Goal: Transaction & Acquisition: Purchase product/service

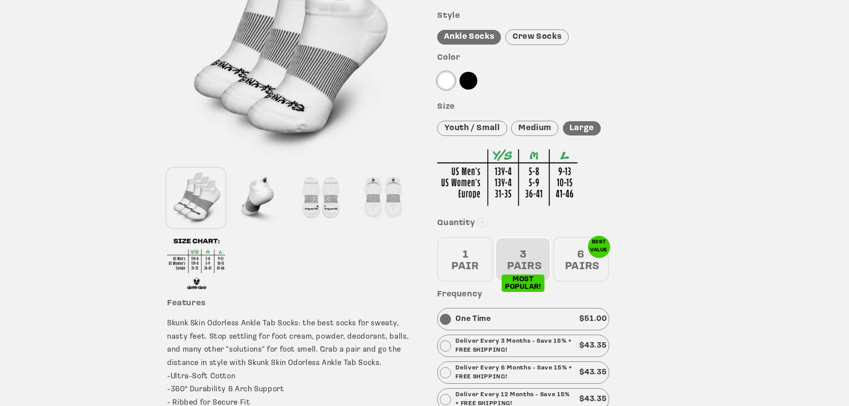
scroll to position [178, 0]
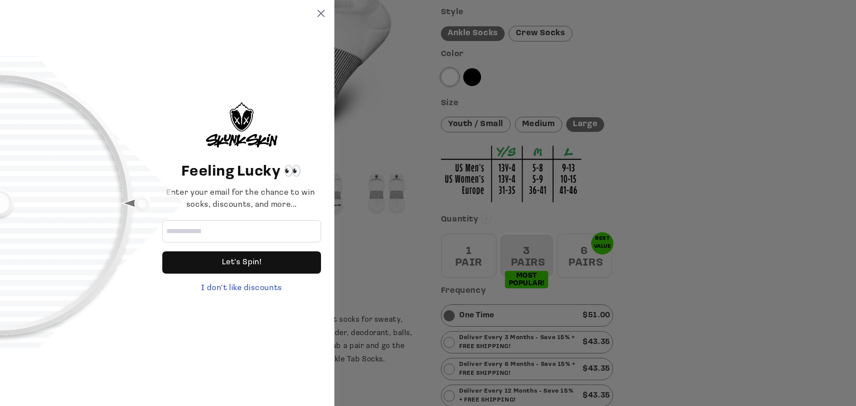
click at [325, 9] on div "Feeling Lucky 👀 Enter your email for the chance to win socks, discounts, and mo…" at bounding box center [167, 203] width 334 height 406
click at [321, 12] on icon at bounding box center [320, 13] width 7 height 7
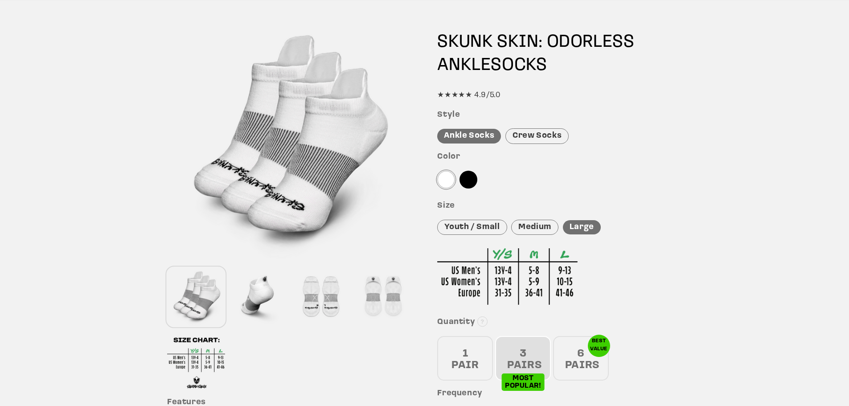
scroll to position [0, 0]
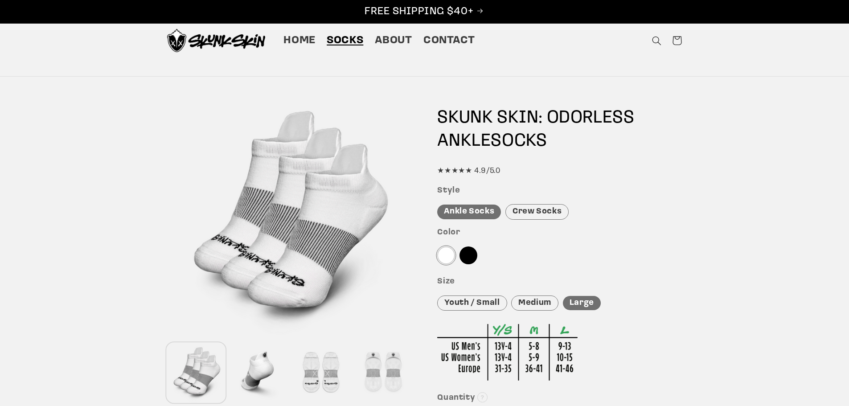
click at [348, 41] on span "Socks" at bounding box center [345, 41] width 37 height 14
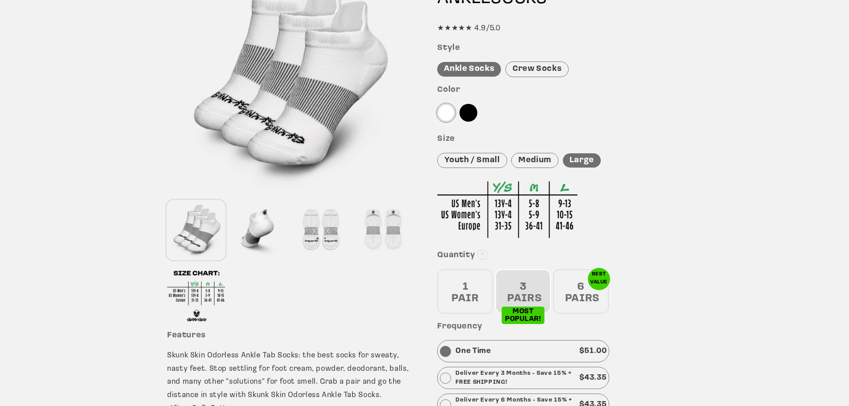
scroll to position [134, 0]
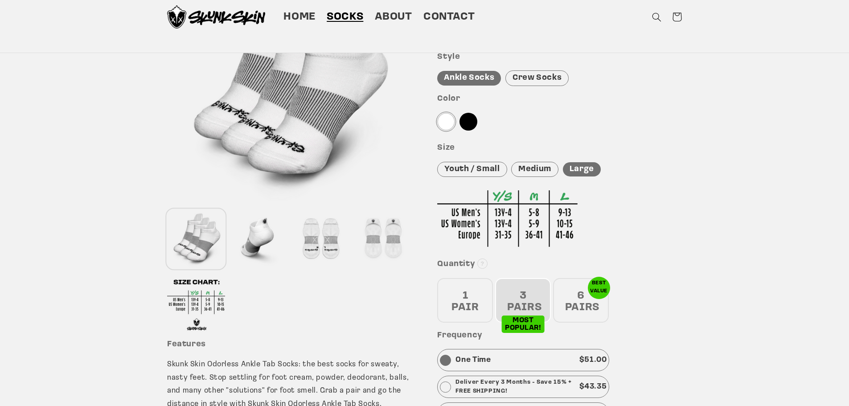
click at [543, 79] on div "Crew Socks" at bounding box center [536, 78] width 63 height 16
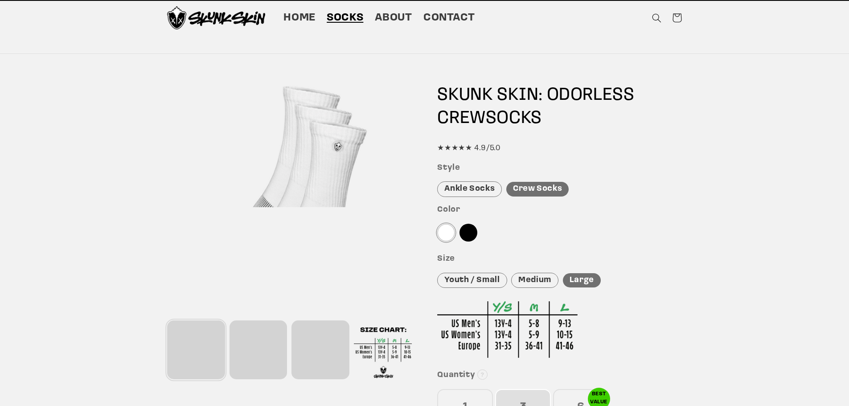
scroll to position [0, 0]
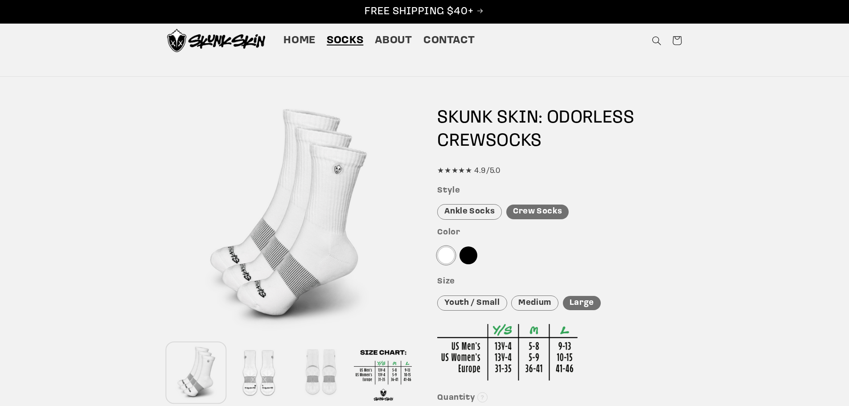
click at [474, 214] on div "Ankle Socks" at bounding box center [469, 212] width 65 height 16
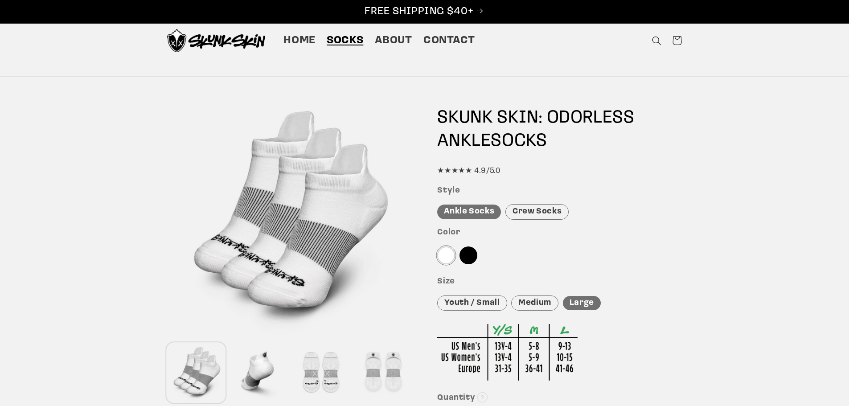
click at [544, 214] on div "Crew Socks" at bounding box center [536, 212] width 63 height 16
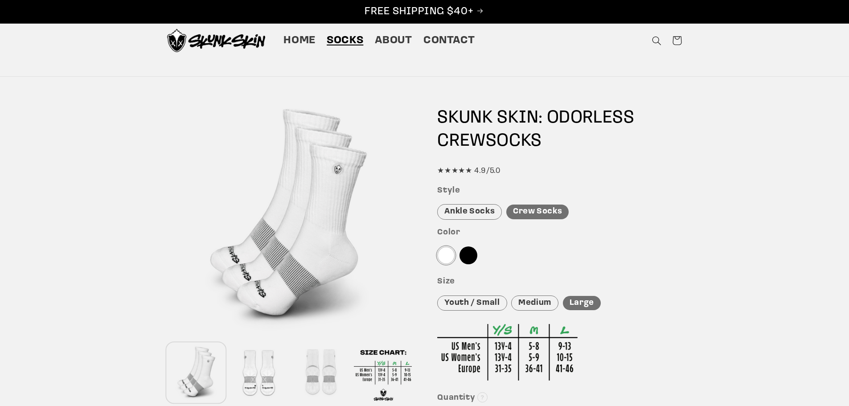
click at [471, 258] on div at bounding box center [468, 255] width 18 height 18
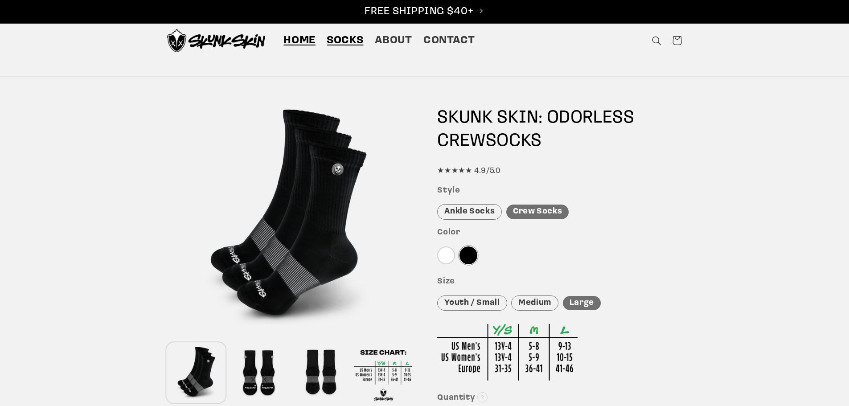
click at [303, 40] on span "Home" at bounding box center [299, 41] width 32 height 14
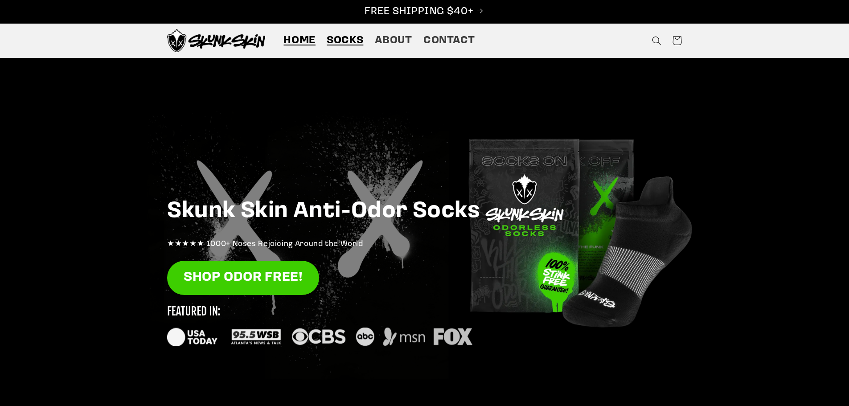
click at [353, 38] on span "Socks" at bounding box center [345, 41] width 37 height 14
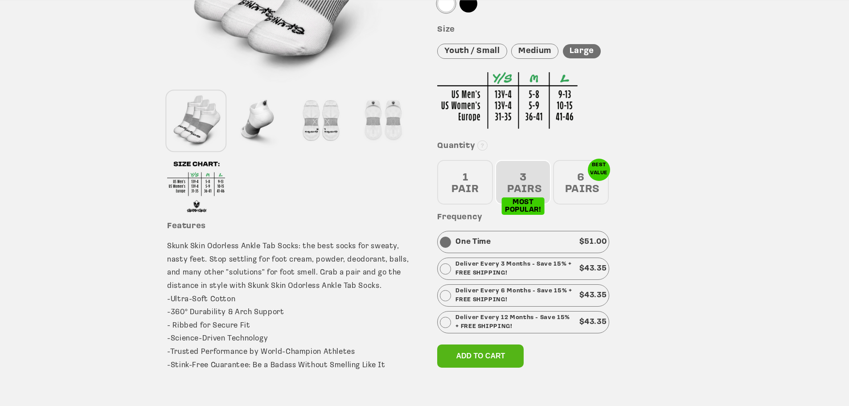
scroll to position [267, 0]
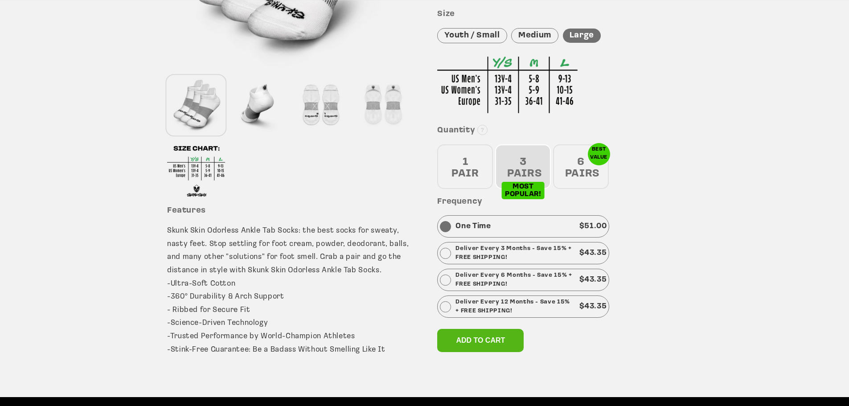
click at [577, 168] on div "6 PAIRS" at bounding box center [581, 166] width 56 height 45
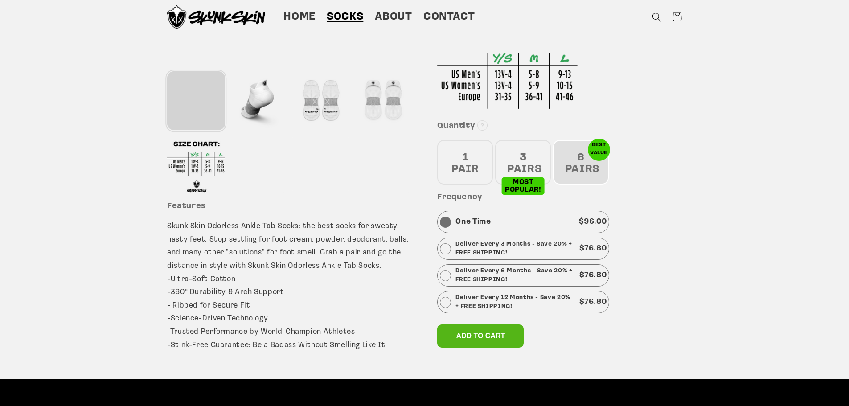
scroll to position [223, 0]
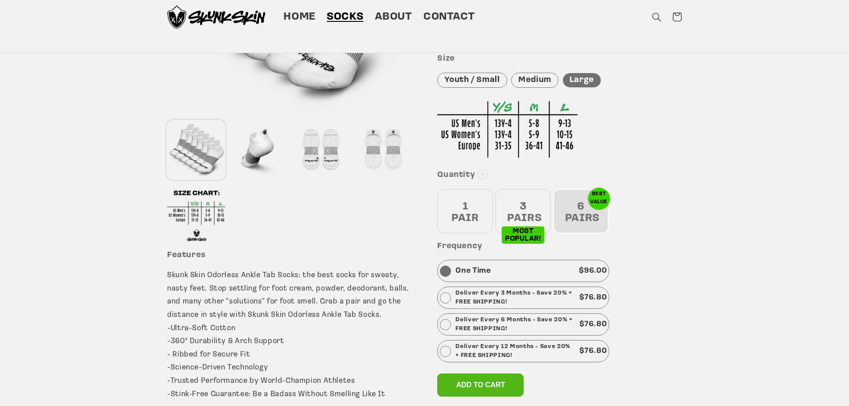
click at [532, 209] on div "3 PAIRS" at bounding box center [523, 211] width 56 height 45
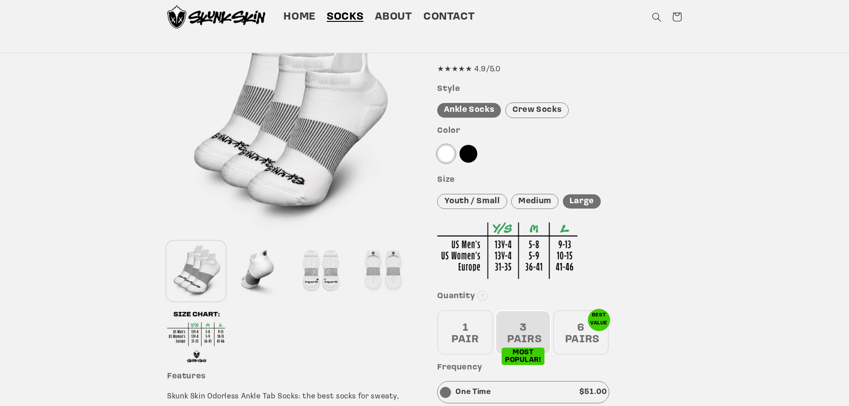
scroll to position [89, 0]
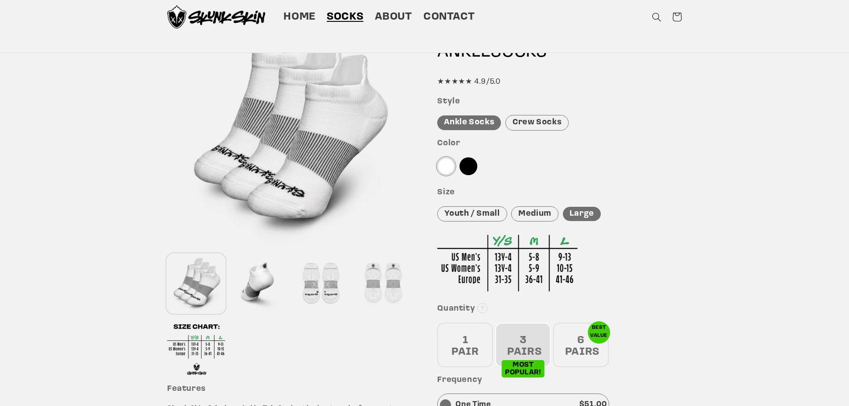
click at [591, 214] on div "Large" at bounding box center [582, 214] width 38 height 15
click at [530, 209] on div "Medium" at bounding box center [534, 214] width 47 height 16
click at [587, 210] on div "Large" at bounding box center [581, 214] width 39 height 16
click at [470, 167] on div at bounding box center [468, 166] width 18 height 18
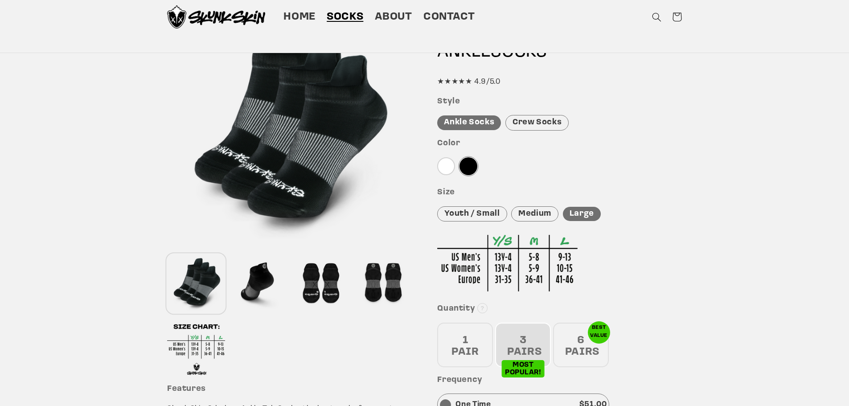
scroll to position [45, 0]
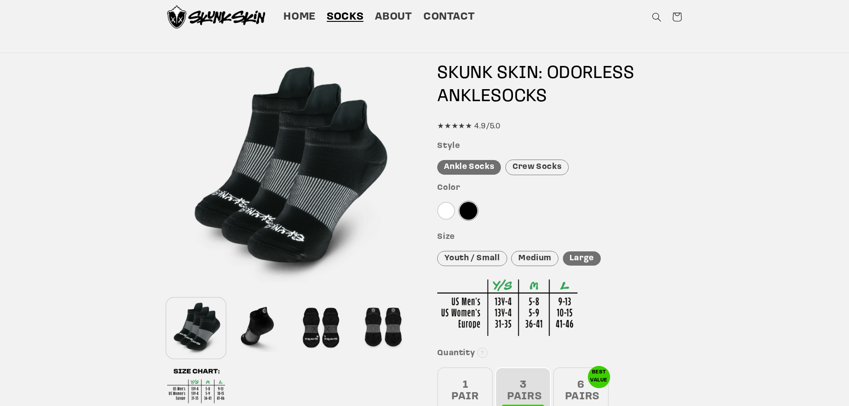
click at [544, 166] on div "Crew Socks" at bounding box center [536, 168] width 63 height 16
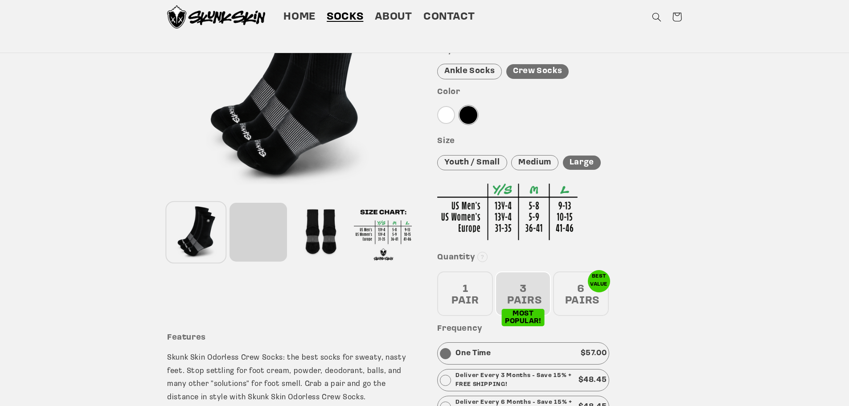
scroll to position [89, 0]
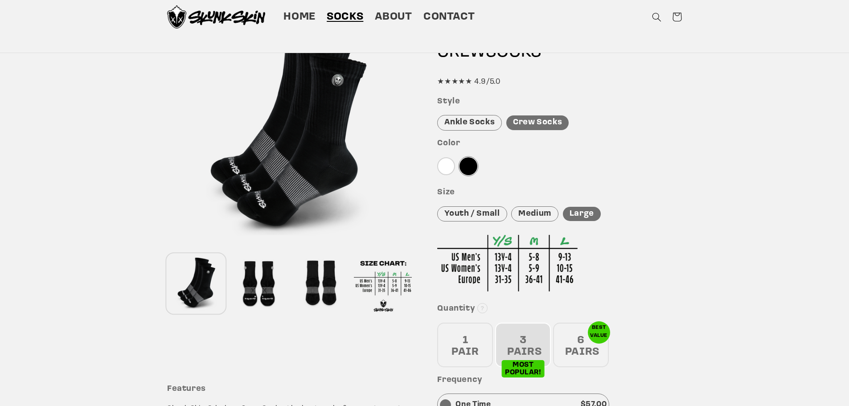
click at [269, 281] on div at bounding box center [259, 283] width 58 height 59
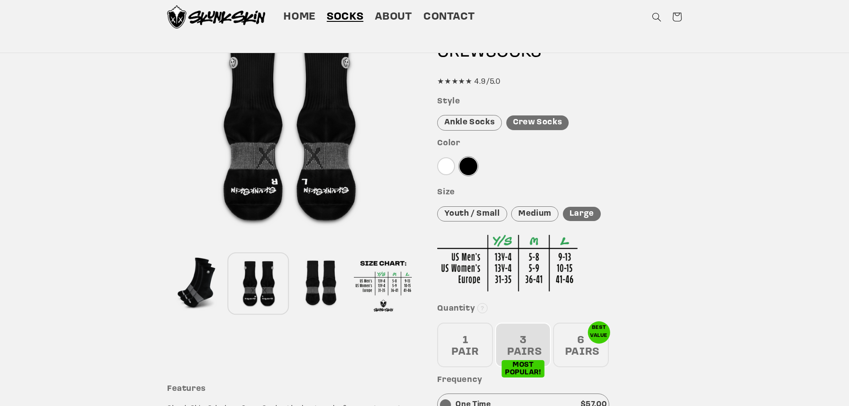
click at [321, 280] on div at bounding box center [320, 283] width 58 height 59
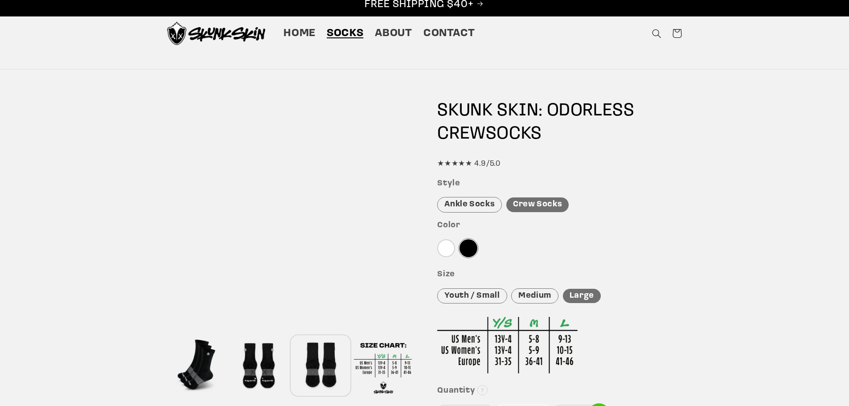
scroll to position [0, 0]
